Goal: Task Accomplishment & Management: Manage account settings

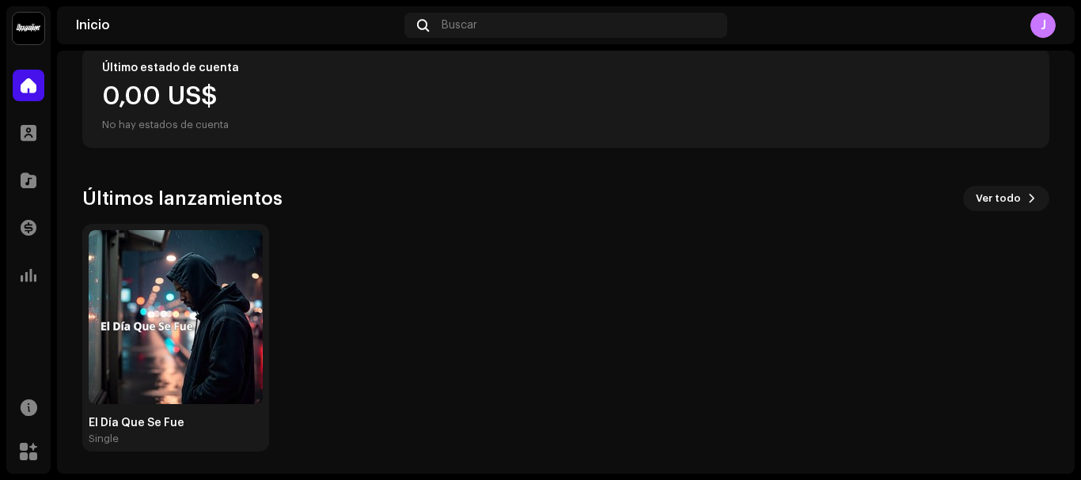
scroll to position [301, 0]
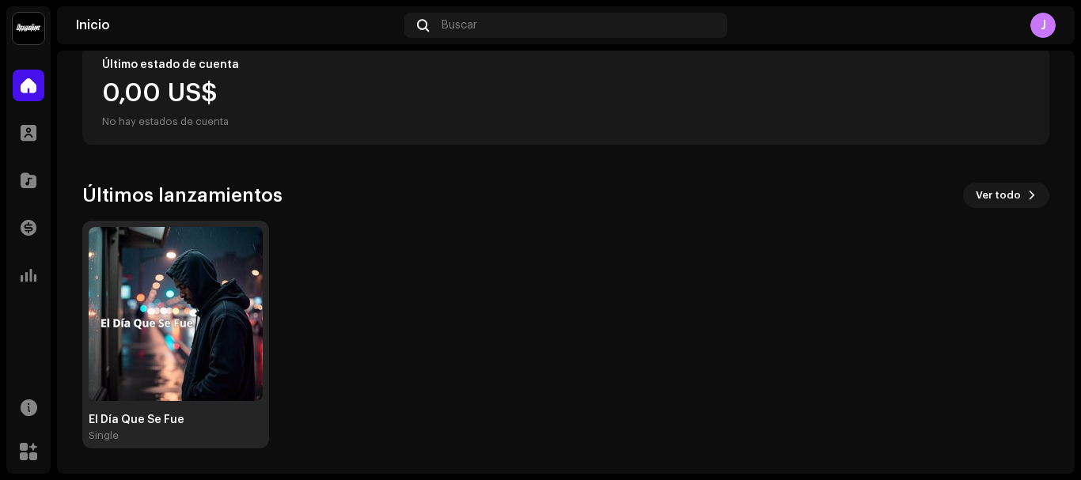
click at [205, 313] on img at bounding box center [176, 314] width 174 height 174
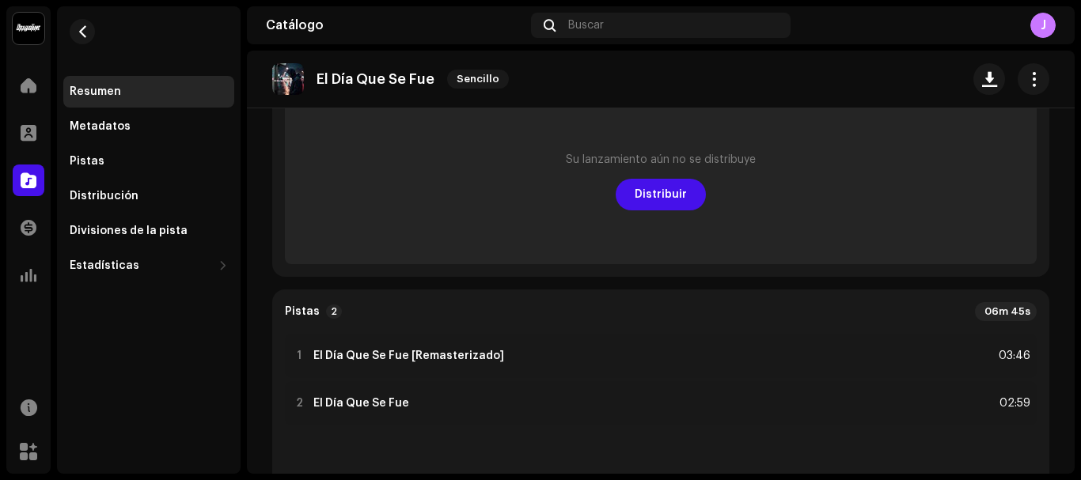
scroll to position [237, 0]
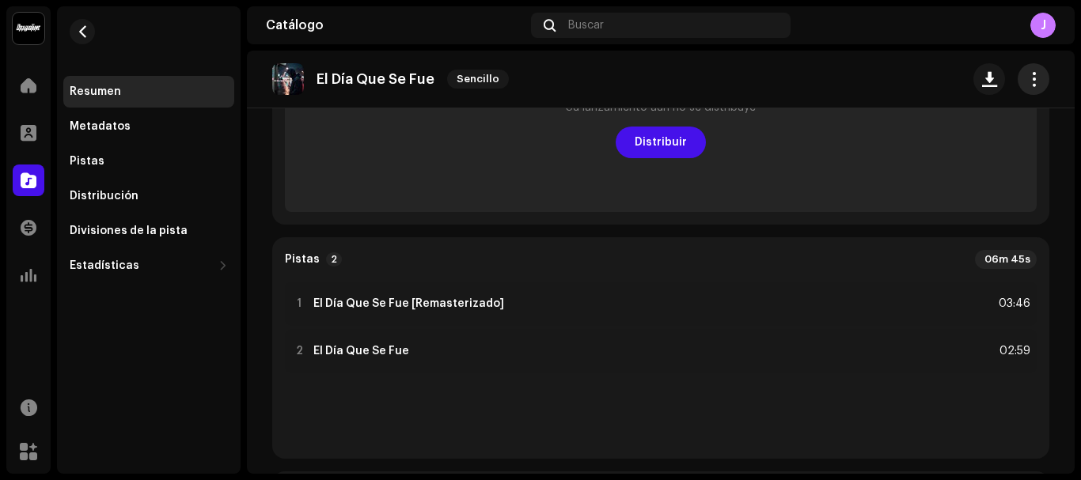
click at [1026, 74] on span "button" at bounding box center [1033, 79] width 15 height 13
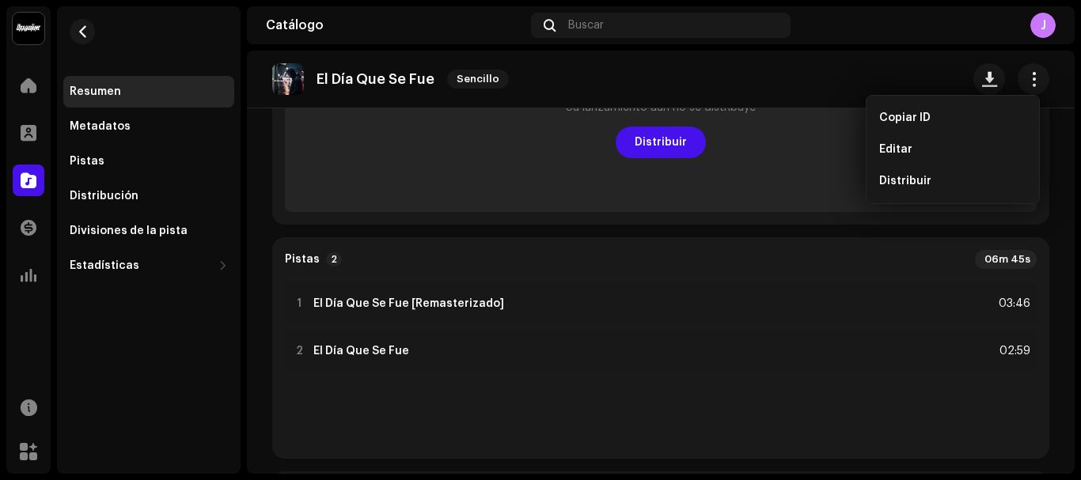
click at [657, 140] on re-o-release-hero "El Día Que Se Fue Sencillo El Día Que Se Fue Sencillo Cover [DATE] Cover [DATE]…" at bounding box center [661, 114] width 828 height 127
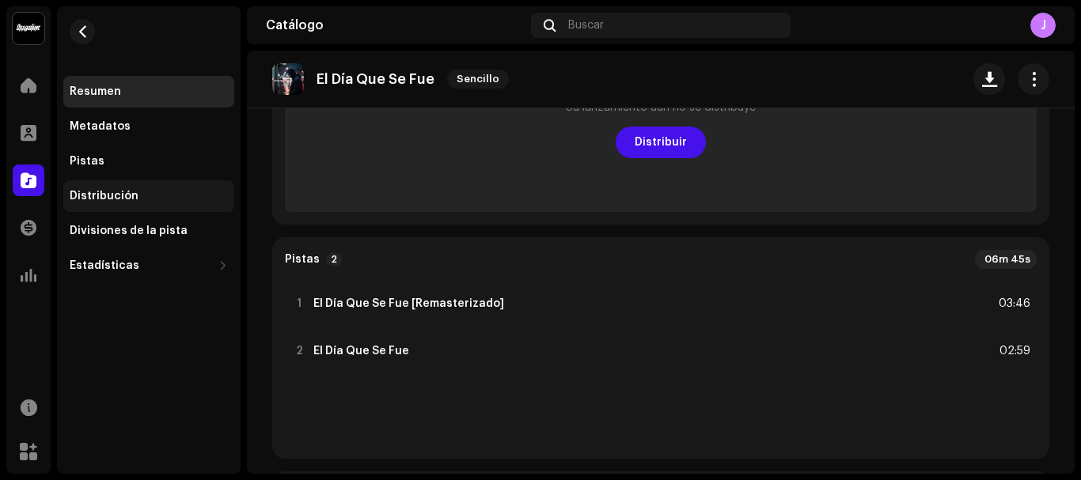
click at [180, 198] on div "Distribución" at bounding box center [149, 196] width 158 height 13
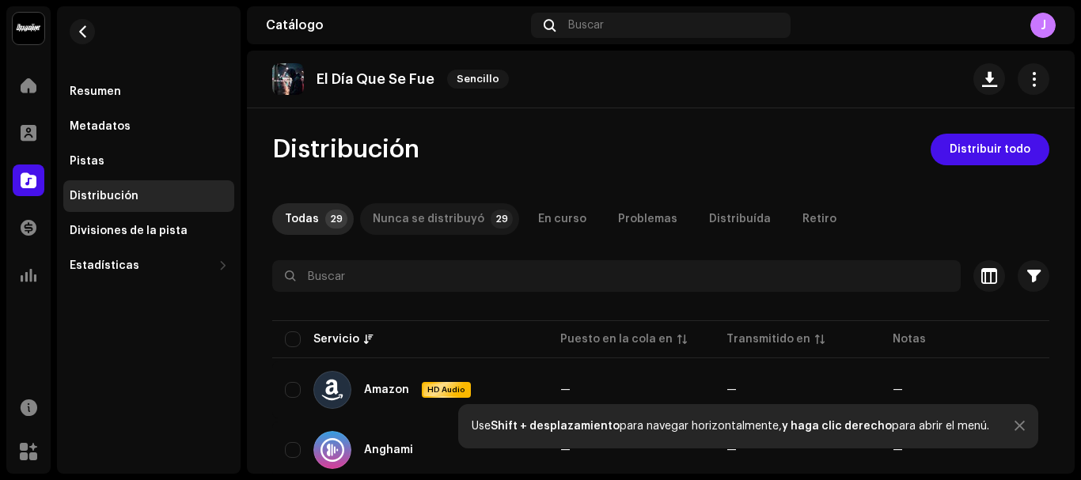
click at [421, 216] on div "Nunca se distribuyó" at bounding box center [429, 219] width 112 height 32
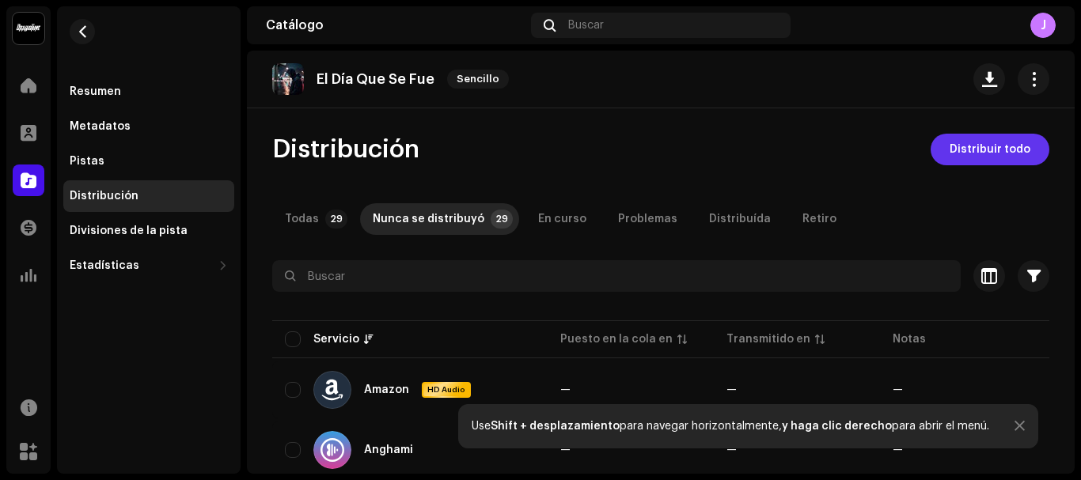
click at [988, 150] on span "Distribuir todo" at bounding box center [989, 150] width 81 height 32
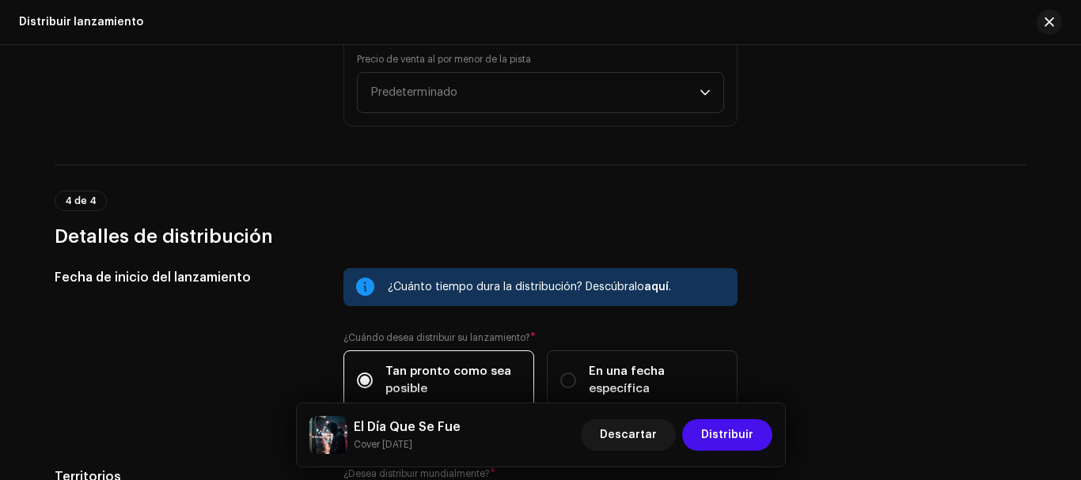
scroll to position [2910, 0]
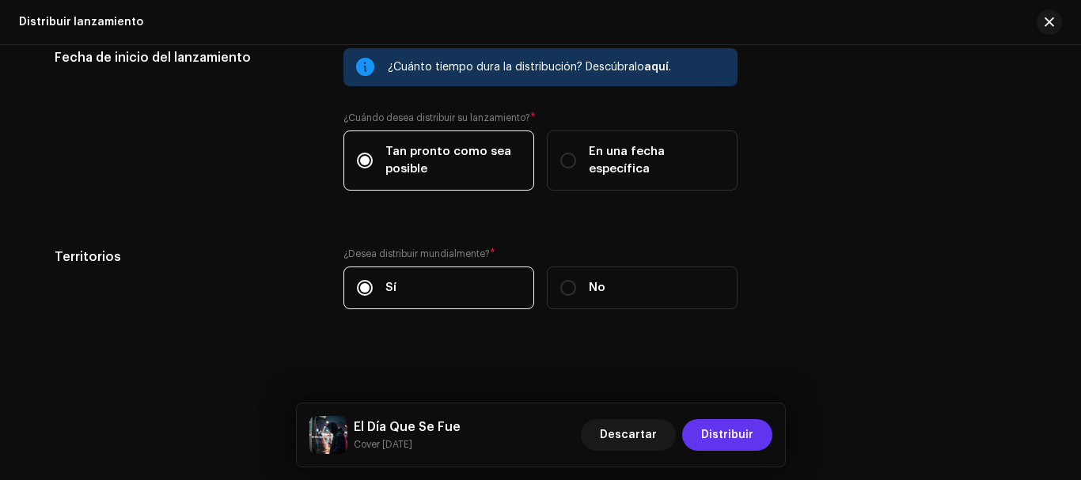
click at [740, 441] on span "Distribuir" at bounding box center [727, 435] width 52 height 32
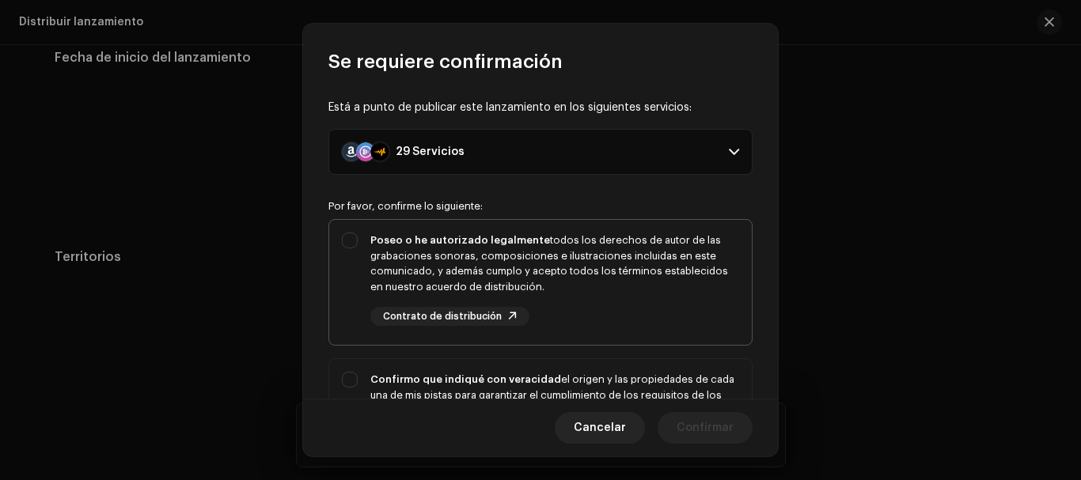
click at [502, 259] on div "Poseo o he autorizado legalmente todos los derechos de autor de las grabaciones…" at bounding box center [554, 264] width 369 height 62
checkbox input "true"
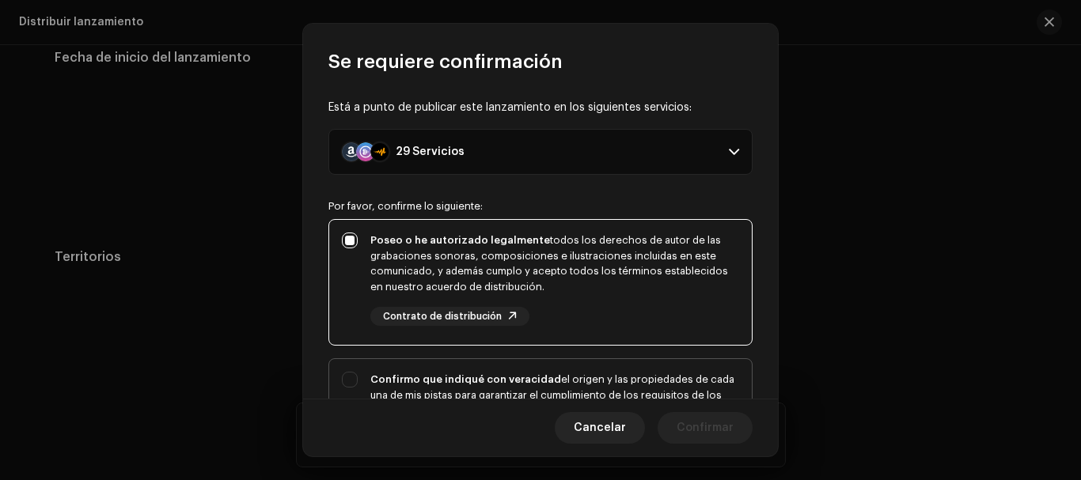
click at [611, 378] on div "Confirmo que indiqué con veracidad el origen y las propiedades de cada una de m…" at bounding box center [554, 411] width 369 height 78
checkbox input "true"
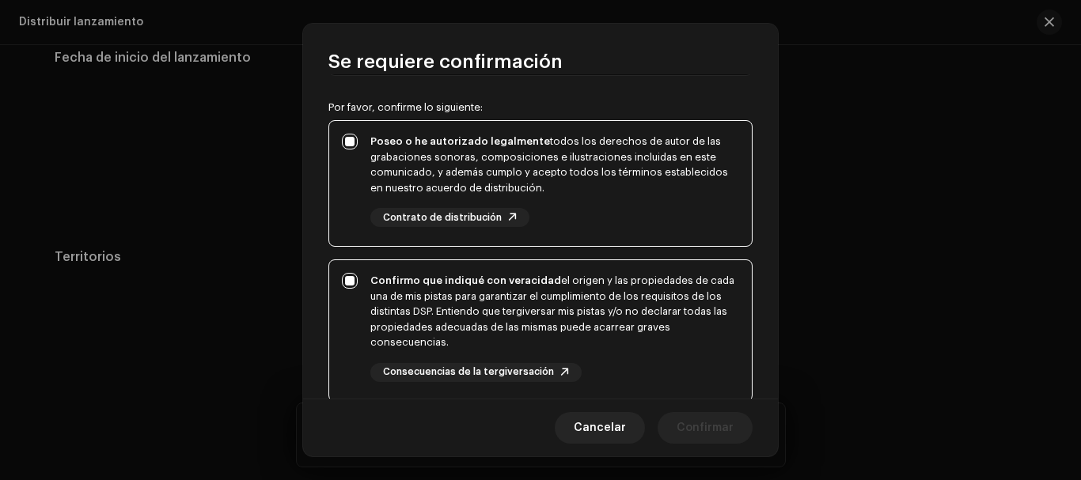
scroll to position [316, 0]
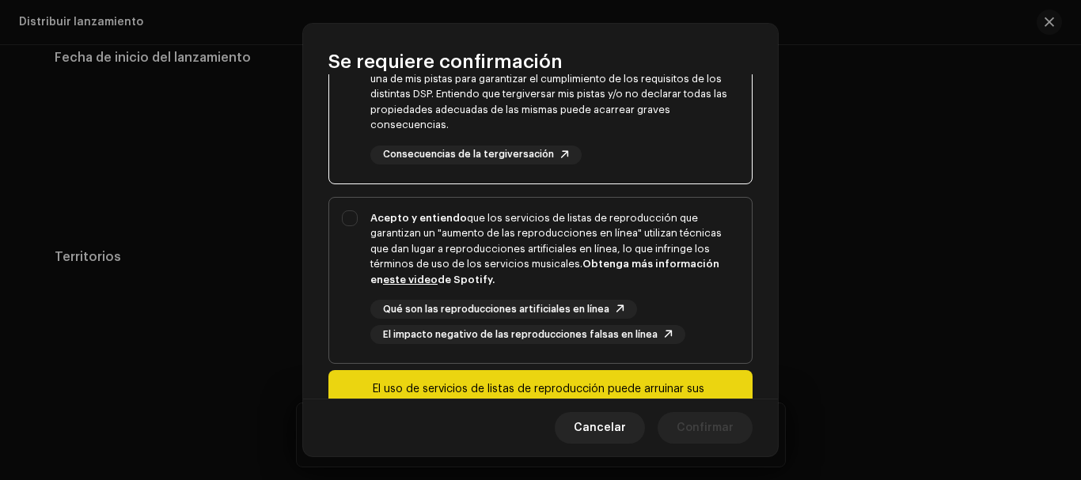
click at [551, 248] on div "Acepto y entiendo que los servicios de listas de reproducción que garantizan un…" at bounding box center [554, 249] width 369 height 78
checkbox input "true"
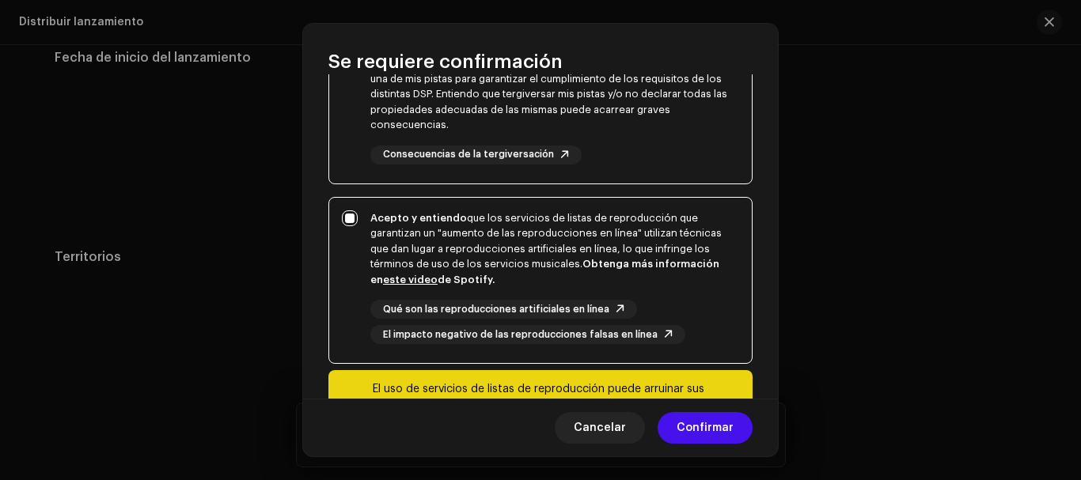
scroll to position [408, 0]
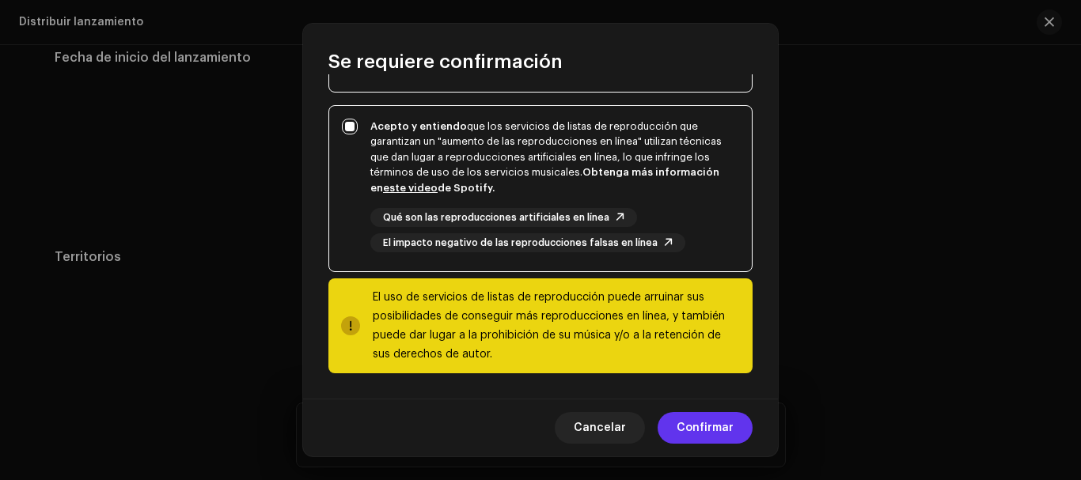
click at [694, 421] on span "Confirmar" at bounding box center [705, 428] width 57 height 32
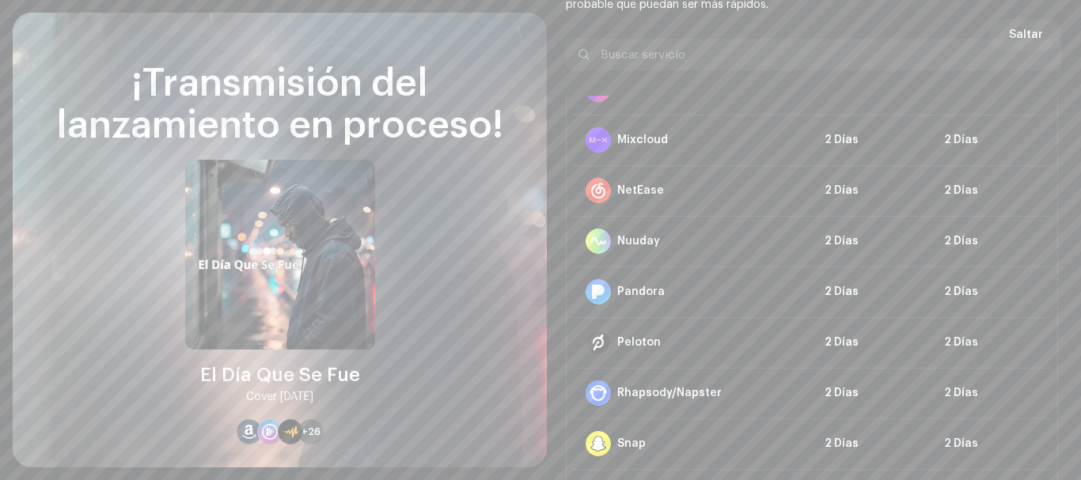
scroll to position [1127, 0]
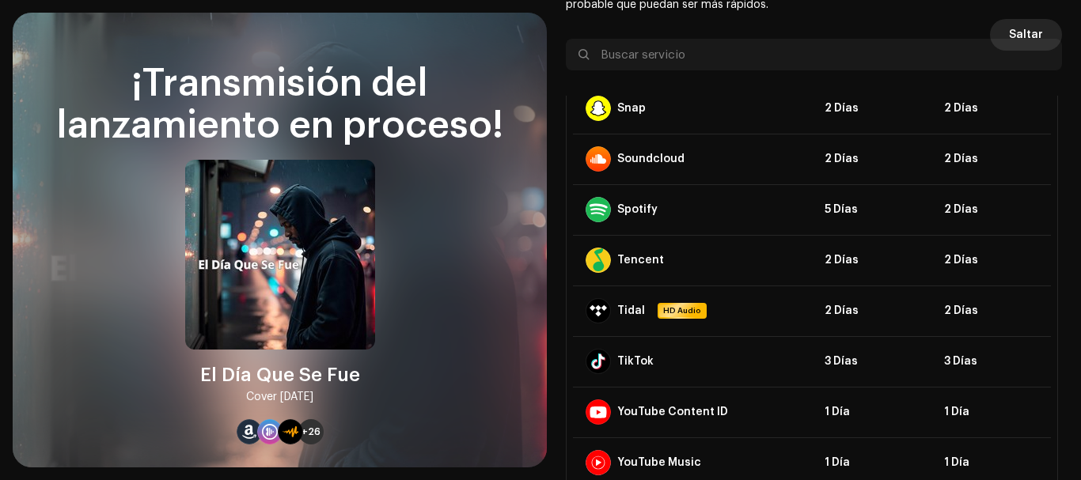
click at [1040, 29] on button "Saltar" at bounding box center [1026, 35] width 72 height 32
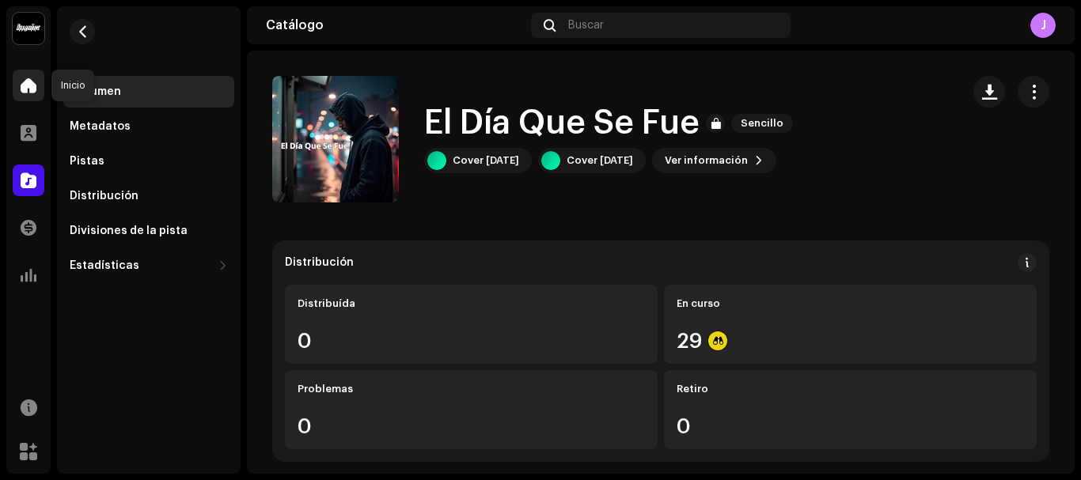
click at [36, 81] on div at bounding box center [29, 86] width 32 height 32
